Goal: Find specific page/section: Find specific page/section

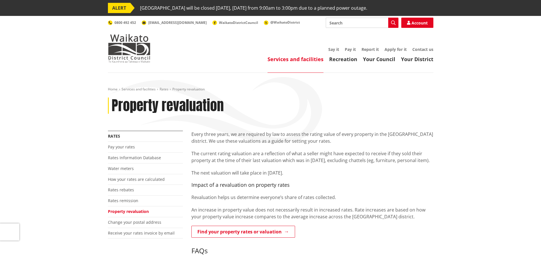
scroll to position [28, 0]
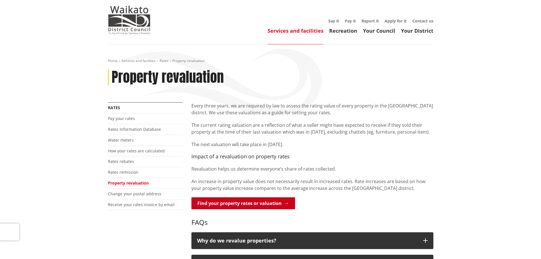
click at [218, 203] on link "Find your property rates or valuation" at bounding box center [243, 203] width 104 height 12
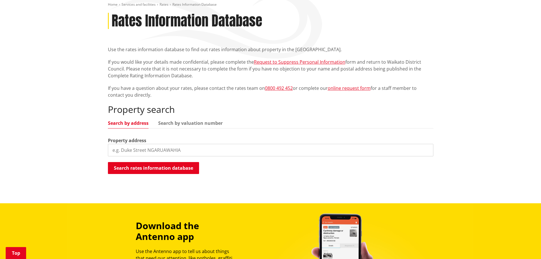
scroll to position [85, 0]
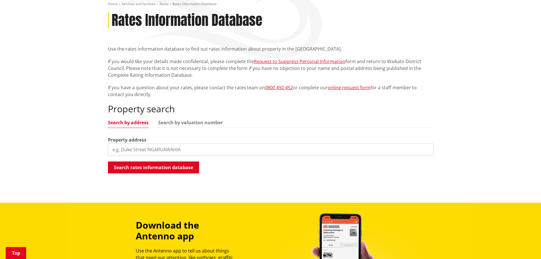
click at [137, 149] on input "search" at bounding box center [270, 149] width 325 height 12
click at [147, 166] on button "Search rates information database" at bounding box center [153, 167] width 91 height 12
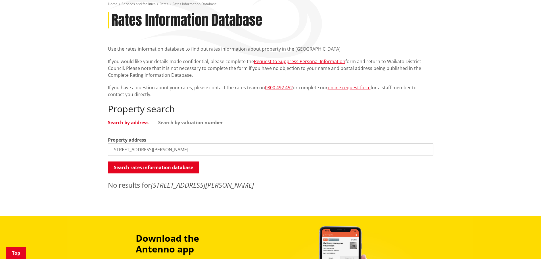
drag, startPoint x: 152, startPoint y: 151, endPoint x: 155, endPoint y: 149, distance: 3.5
click at [153, 150] on input "54 laurie st" at bounding box center [270, 149] width 325 height 12
click at [120, 150] on input "54 laurie st, te awamutu" at bounding box center [270, 149] width 325 height 12
click at [135, 149] on input "54 Laurie st, te awamutu" at bounding box center [270, 149] width 325 height 12
click at [167, 148] on input "54 Laurie St, te awamutu" at bounding box center [270, 149] width 325 height 12
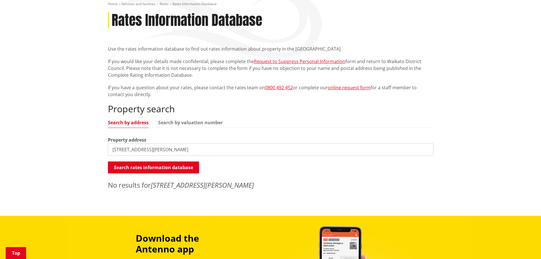
type input "54 Laurie St"
click at [165, 167] on button "Search rates information database" at bounding box center [153, 167] width 91 height 12
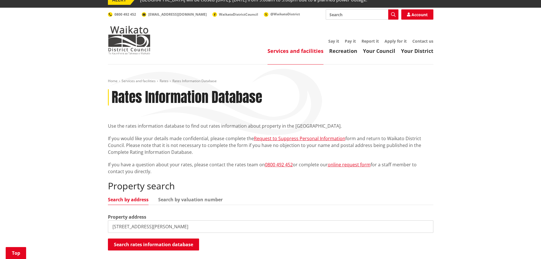
scroll to position [0, 0]
